Goal: Transaction & Acquisition: Purchase product/service

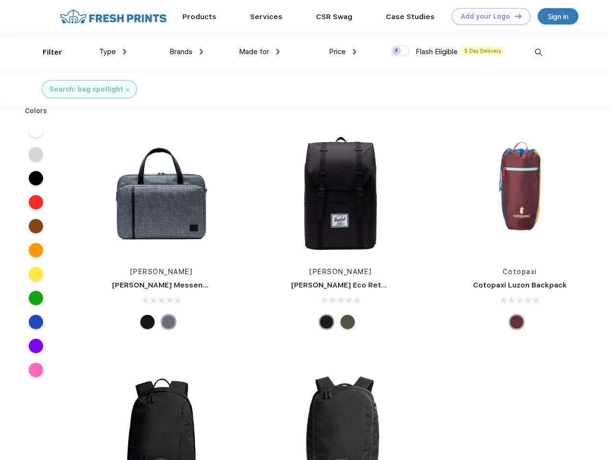
click at [487, 16] on link "Add your Logo Design Tool" at bounding box center [490, 16] width 79 height 17
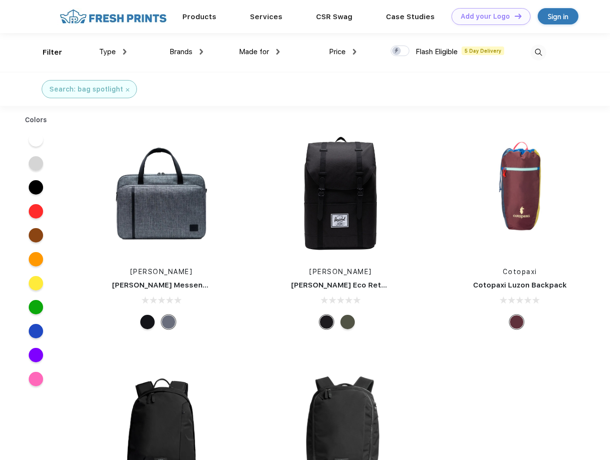
click at [0, 0] on div "Design Tool" at bounding box center [0, 0] width 0 height 0
click at [514, 16] on link "Add your Logo Design Tool" at bounding box center [490, 16] width 79 height 17
click at [46, 52] on div "Filter" at bounding box center [53, 52] width 20 height 11
click at [113, 52] on span "Type" at bounding box center [107, 51] width 17 height 9
click at [186, 52] on span "Brands" at bounding box center [180, 51] width 23 height 9
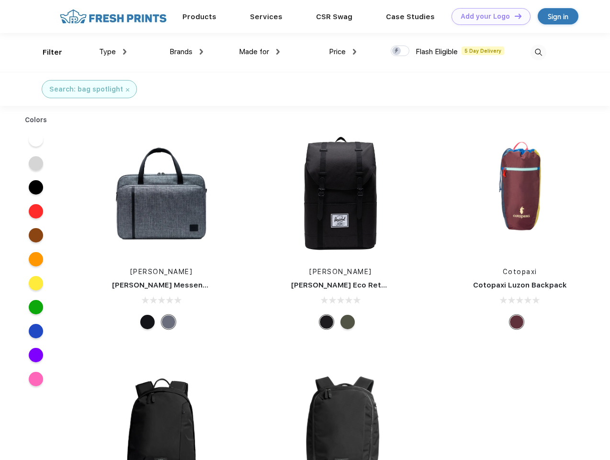
click at [259, 52] on span "Made for" at bounding box center [254, 51] width 30 height 9
click at [343, 52] on span "Price" at bounding box center [337, 51] width 17 height 9
click at [400, 51] on div at bounding box center [400, 50] width 19 height 11
click at [397, 51] on input "checkbox" at bounding box center [394, 48] width 6 height 6
click at [538, 52] on img at bounding box center [538, 53] width 16 height 16
